Goal: Find specific page/section: Find specific page/section

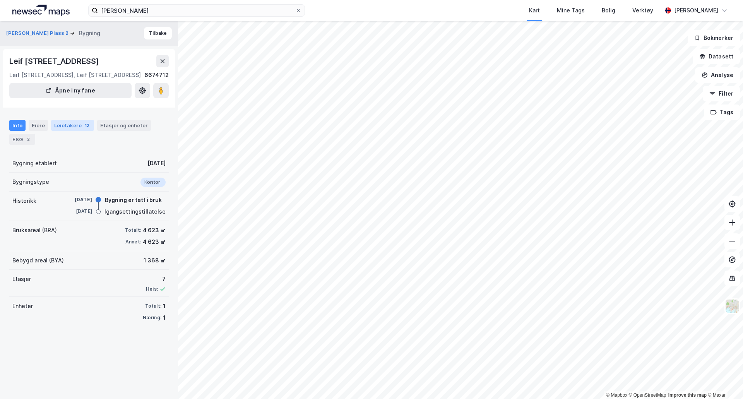
click at [78, 131] on div "Leietakere 12" at bounding box center [72, 125] width 43 height 11
